Goal: Task Accomplishment & Management: Use online tool/utility

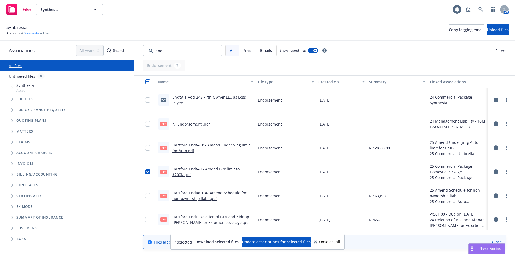
click at [33, 33] on link "Synthesia" at bounding box center [31, 33] width 14 height 5
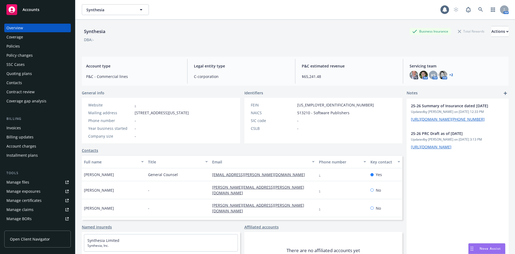
click at [12, 128] on div "Invoices" at bounding box center [13, 127] width 14 height 9
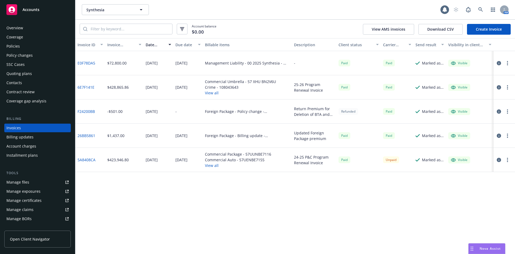
click at [18, 56] on div "Policy changes" at bounding box center [19, 55] width 26 height 9
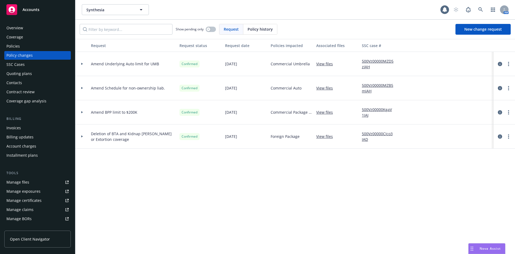
click at [82, 113] on icon at bounding box center [82, 112] width 2 height 2
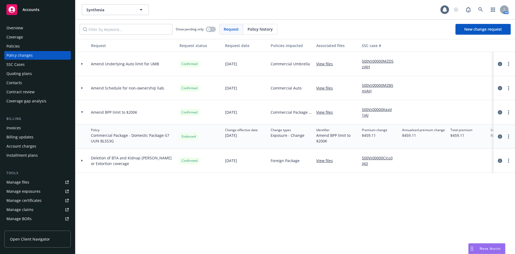
click at [21, 129] on div "Invoices" at bounding box center [37, 127] width 62 height 9
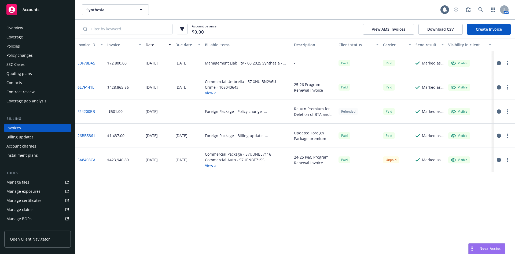
click at [485, 28] on link "Create Invoice" at bounding box center [489, 29] width 44 height 11
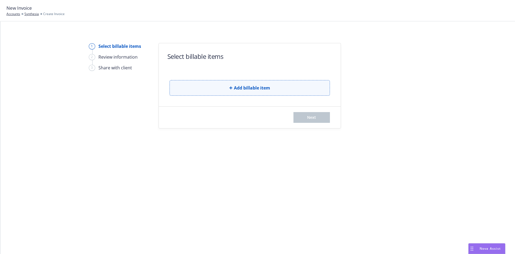
click at [230, 94] on button "Add billable item" at bounding box center [250, 88] width 160 height 16
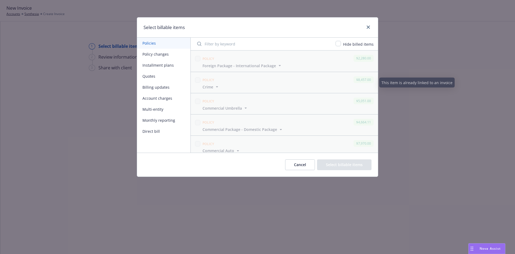
click at [158, 55] on button "Policy changes" at bounding box center [163, 54] width 53 height 11
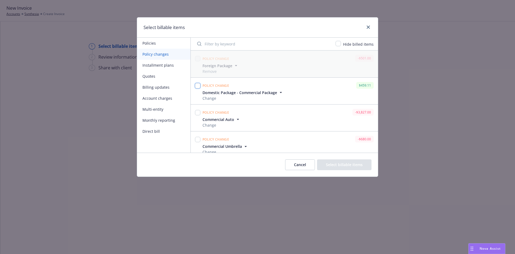
click at [195, 85] on input "checkbox" at bounding box center [197, 85] width 5 height 5
checkbox input "true"
click at [351, 163] on button "Select billable items" at bounding box center [344, 164] width 54 height 11
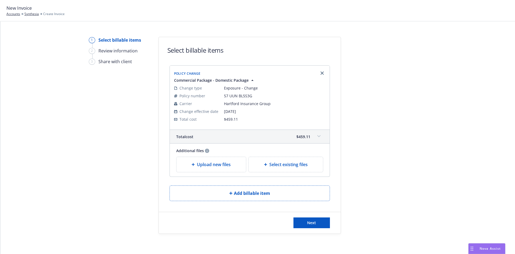
scroll to position [8, 0]
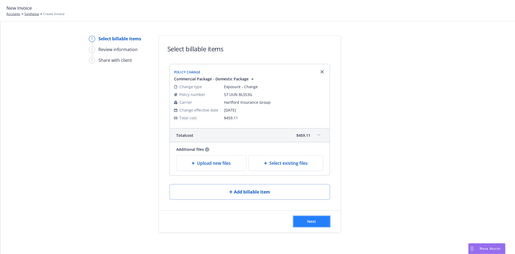
click at [315, 222] on button "Next" at bounding box center [311, 221] width 36 height 11
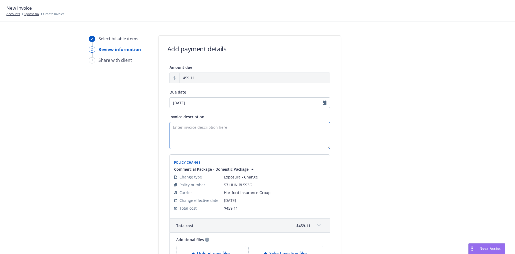
click at [210, 130] on textarea "Invoice description" at bounding box center [250, 135] width 160 height 27
type textarea "Amend BPP Limit to $200K"
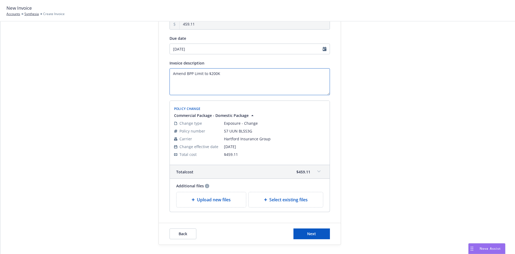
scroll to position [74, 0]
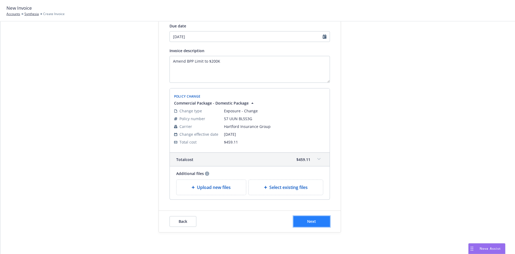
click at [313, 221] on span "Next" at bounding box center [311, 220] width 9 height 5
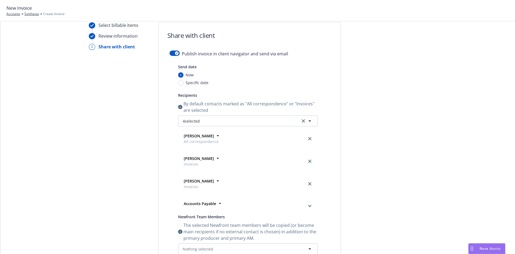
scroll to position [0, 0]
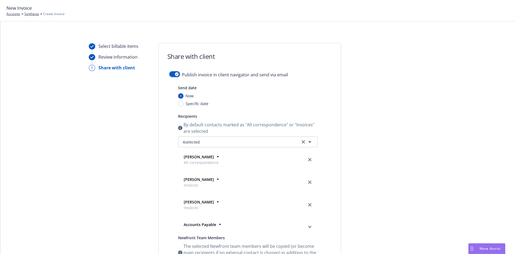
click at [176, 74] on icon "button" at bounding box center [177, 74] width 2 height 2
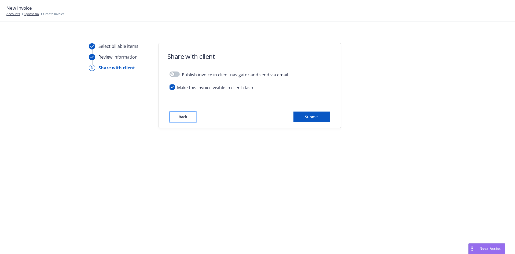
click at [186, 119] on span "Back" at bounding box center [183, 116] width 9 height 5
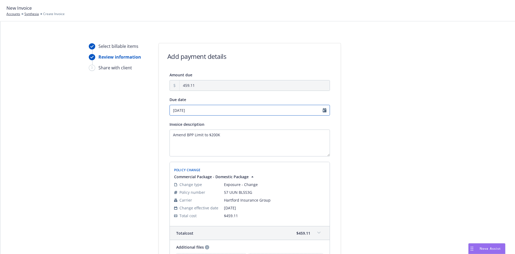
click at [324, 110] on input "08/27/2025" at bounding box center [250, 110] width 160 height 11
select select "August"
select select "2025"
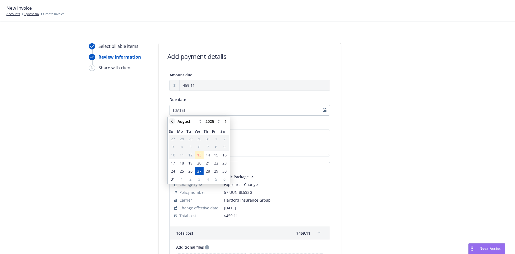
click at [173, 121] on icon "chevronLeft" at bounding box center [171, 120] width 3 height 3
click at [193, 152] on span "15" at bounding box center [190, 154] width 7 height 7
click at [223, 122] on link "chevronRight" at bounding box center [225, 121] width 6 height 6
select select "August"
click at [200, 153] on span "13" at bounding box center [199, 155] width 4 height 6
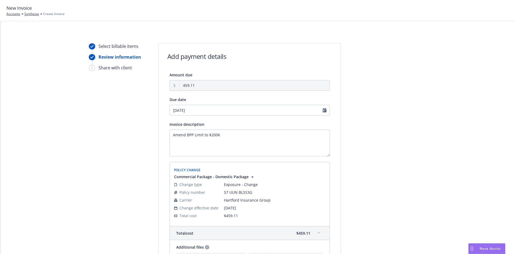
type input "08/13/2025"
click at [335, 129] on div "Amount due 459.11 Due date 08/13/2025 Invoice description Amend BPP Limit to $2…" at bounding box center [250, 171] width 182 height 201
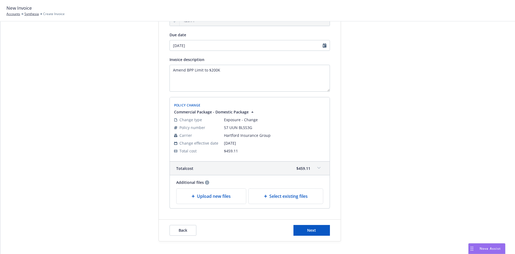
scroll to position [74, 0]
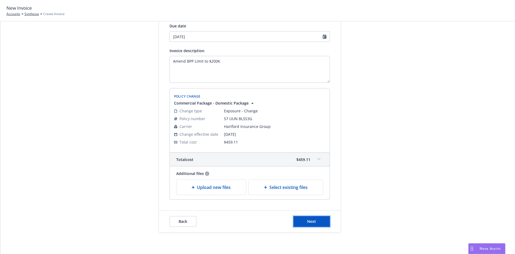
click at [311, 223] on button "Next" at bounding box center [311, 221] width 36 height 11
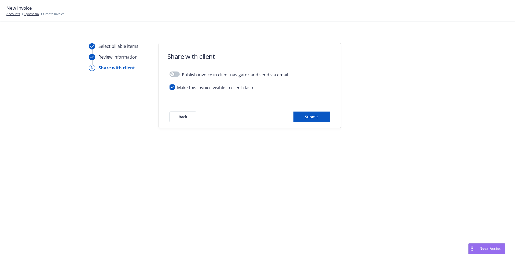
scroll to position [0, 0]
click at [308, 120] on button "Submit" at bounding box center [311, 116] width 36 height 11
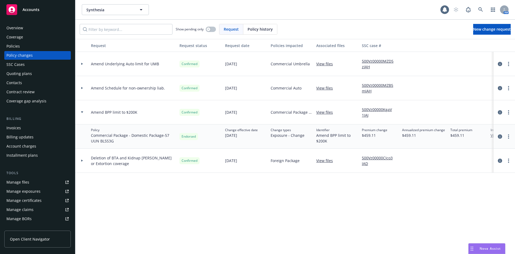
click at [23, 45] on div "Policies" at bounding box center [37, 46] width 62 height 9
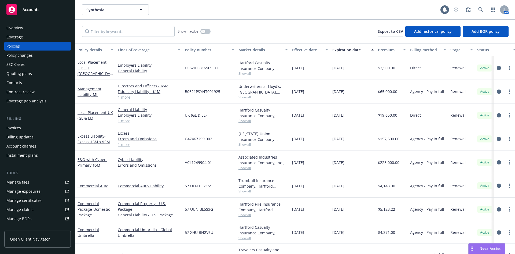
click at [13, 46] on div "Policies" at bounding box center [12, 46] width 13 height 9
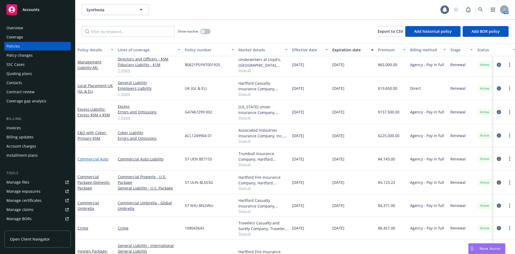
scroll to position [49, 0]
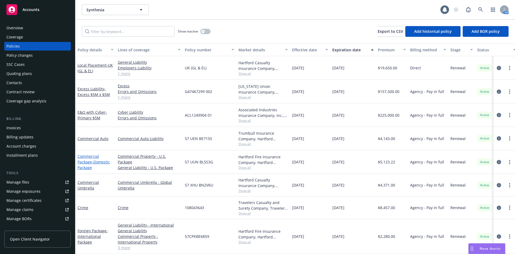
click at [87, 158] on link "Commercial Package - Domestic Package" at bounding box center [94, 161] width 32 height 16
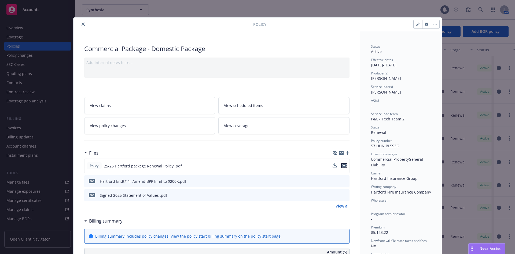
click at [342, 165] on icon "preview file" at bounding box center [344, 165] width 5 height 4
click at [82, 25] on icon "close" at bounding box center [83, 24] width 3 height 3
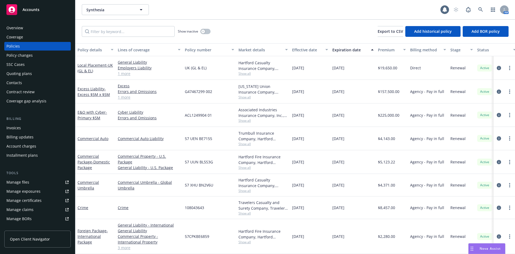
click at [16, 49] on div "Policies" at bounding box center [12, 46] width 13 height 9
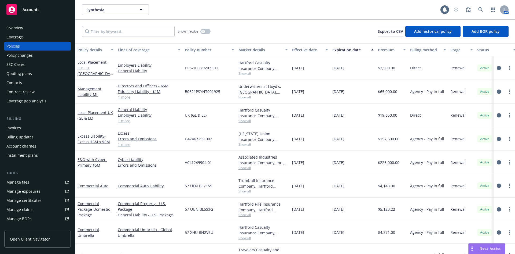
click at [14, 131] on div "Invoices" at bounding box center [13, 127] width 14 height 9
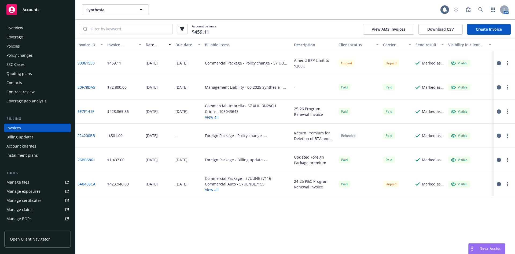
click at [209, 119] on button "View all" at bounding box center [240, 117] width 71 height 6
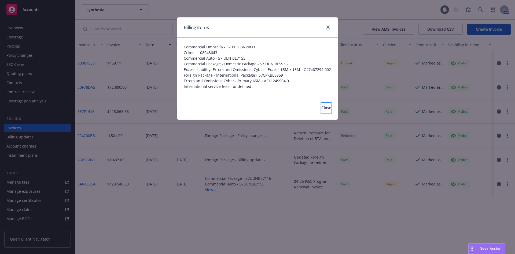
click at [321, 108] on span "Close" at bounding box center [326, 107] width 10 height 5
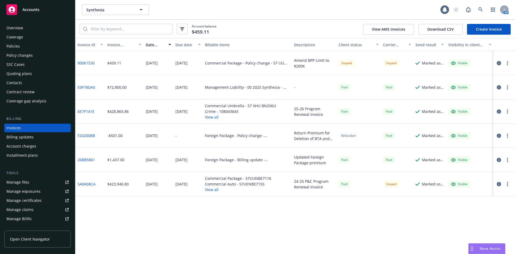
click at [84, 111] on link "6E7F141E" at bounding box center [86, 111] width 17 height 6
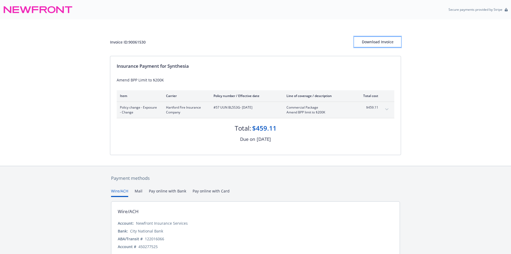
click at [376, 40] on div "Download Invoice" at bounding box center [377, 42] width 47 height 10
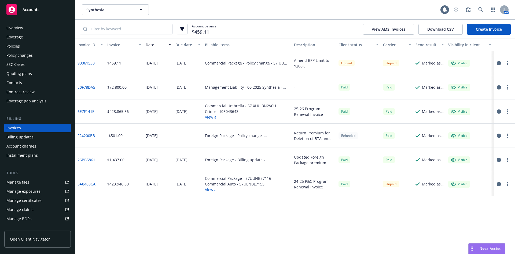
click at [89, 63] on link "90061530" at bounding box center [86, 63] width 17 height 6
click at [21, 47] on div "Policies" at bounding box center [37, 46] width 62 height 9
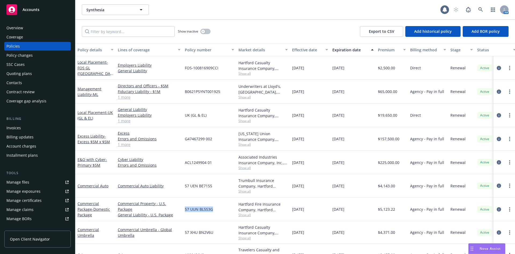
drag, startPoint x: 214, startPoint y: 208, endPoint x: 184, endPoint y: 212, distance: 30.8
click at [184, 212] on div "57 UUN BL5S3G" at bounding box center [210, 209] width 54 height 24
copy span "57 UUN BL5S3G"
click at [28, 57] on div "Policy changes" at bounding box center [19, 55] width 26 height 9
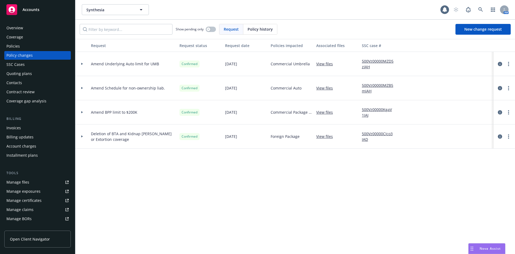
click at [83, 111] on icon at bounding box center [82, 112] width 2 height 2
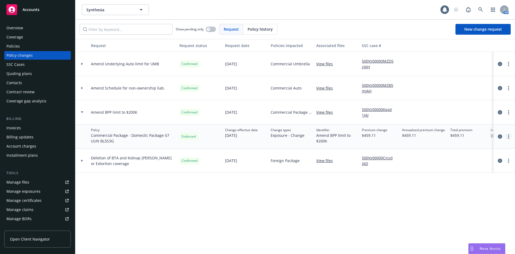
click at [509, 137] on link "more" at bounding box center [508, 136] width 6 height 6
click at [500, 136] on icon "circleInformation" at bounding box center [500, 136] width 4 height 4
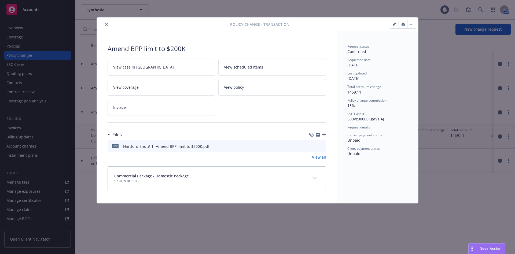
click at [321, 145] on icon "preview file" at bounding box center [320, 146] width 5 height 4
click at [106, 24] on icon "close" at bounding box center [106, 24] width 3 height 3
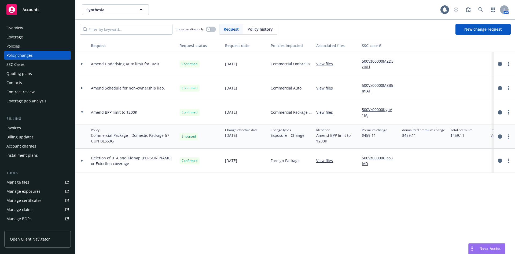
click at [81, 63] on icon at bounding box center [82, 64] width 2 height 2
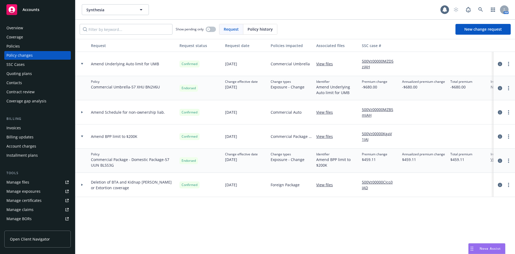
click at [20, 54] on div "Policy changes" at bounding box center [19, 55] width 26 height 9
click at [23, 128] on div "Invoices" at bounding box center [37, 127] width 62 height 9
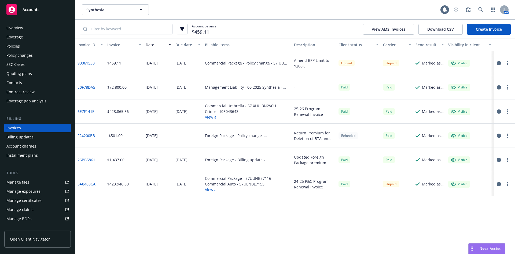
click at [497, 31] on link "Create Invoice" at bounding box center [489, 29] width 44 height 11
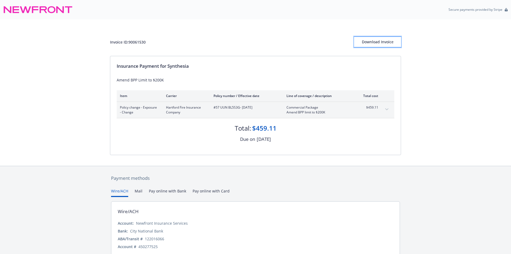
click at [380, 46] on div "Download Invoice" at bounding box center [377, 42] width 47 height 10
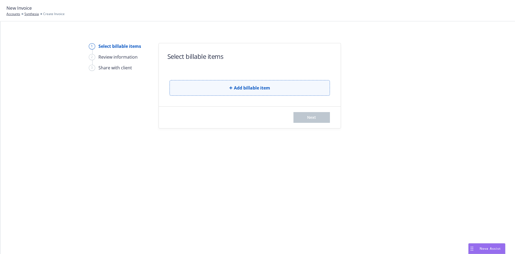
click at [254, 91] on span "Add billable item" at bounding box center [252, 88] width 36 height 6
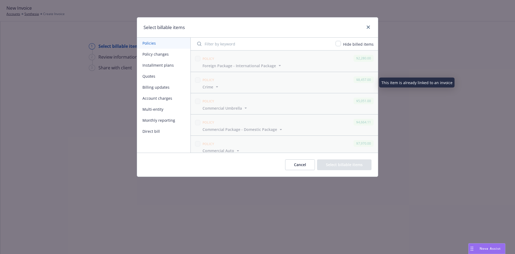
click at [158, 53] on button "Policy changes" at bounding box center [163, 54] width 53 height 11
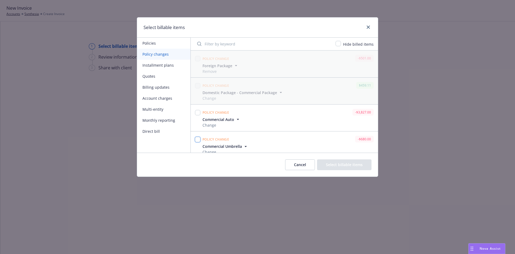
click at [197, 140] on input "checkbox" at bounding box center [197, 139] width 5 height 5
checkbox input "true"
click at [361, 165] on button "Select billable items" at bounding box center [344, 164] width 54 height 11
